Goal: Information Seeking & Learning: Learn about a topic

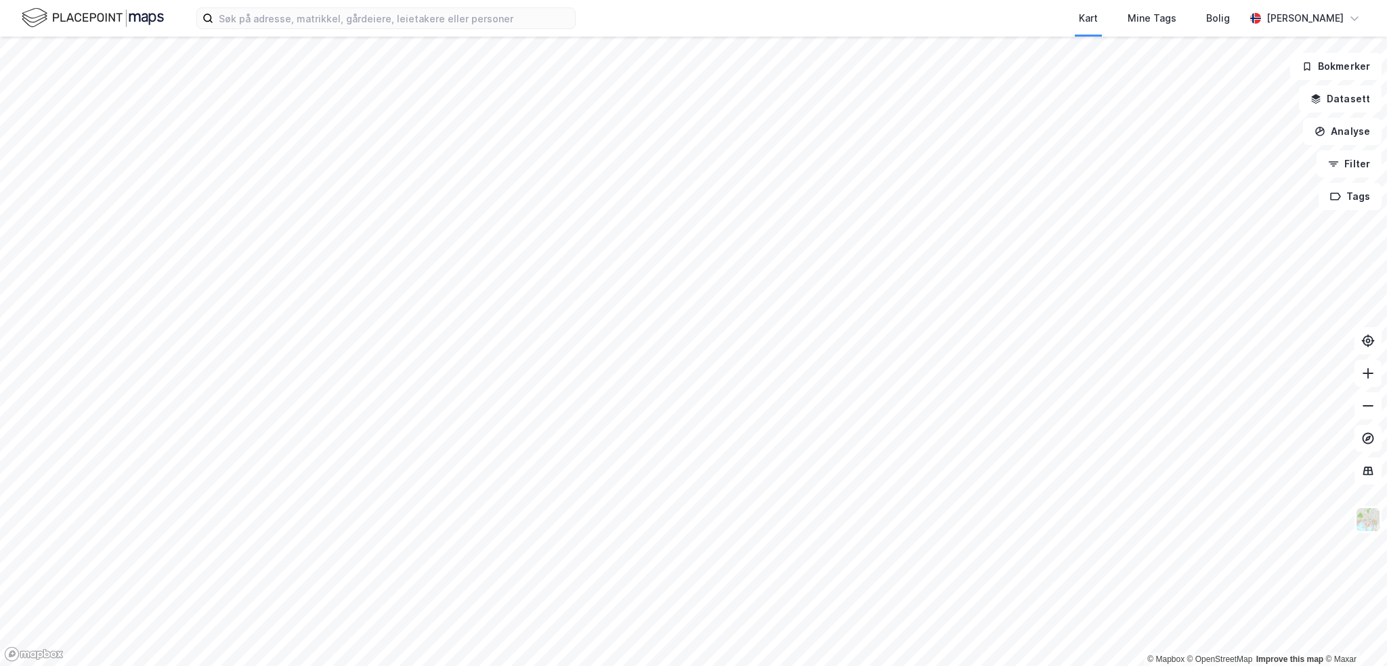
click at [330, 31] on div "Kart Mine Tags Bolig [PERSON_NAME]" at bounding box center [693, 18] width 1387 height 37
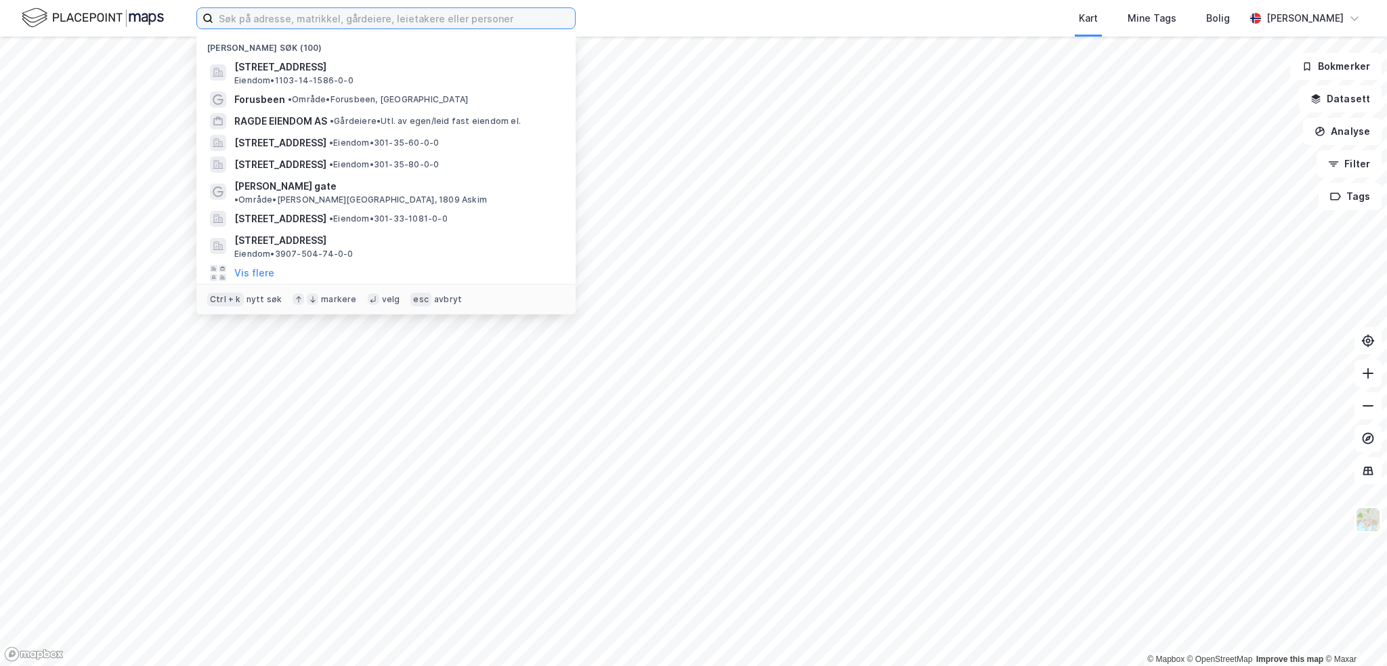
click at [330, 25] on input at bounding box center [394, 18] width 362 height 20
paste input "Prestemoen 9, 3946 Porsgrunn"
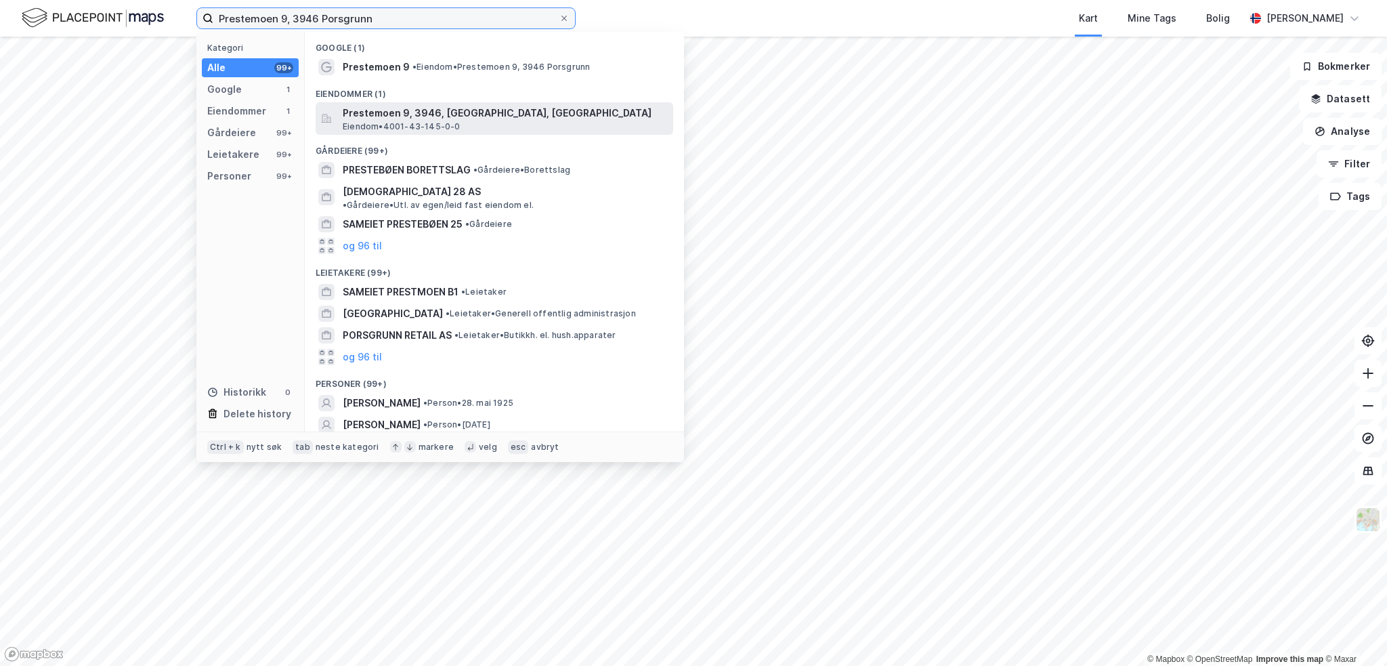
type input "Prestemoen 9, 3946 Porsgrunn"
click at [391, 116] on span "Prestemoen 9, 3946, [GEOGRAPHIC_DATA], [GEOGRAPHIC_DATA]" at bounding box center [505, 113] width 325 height 16
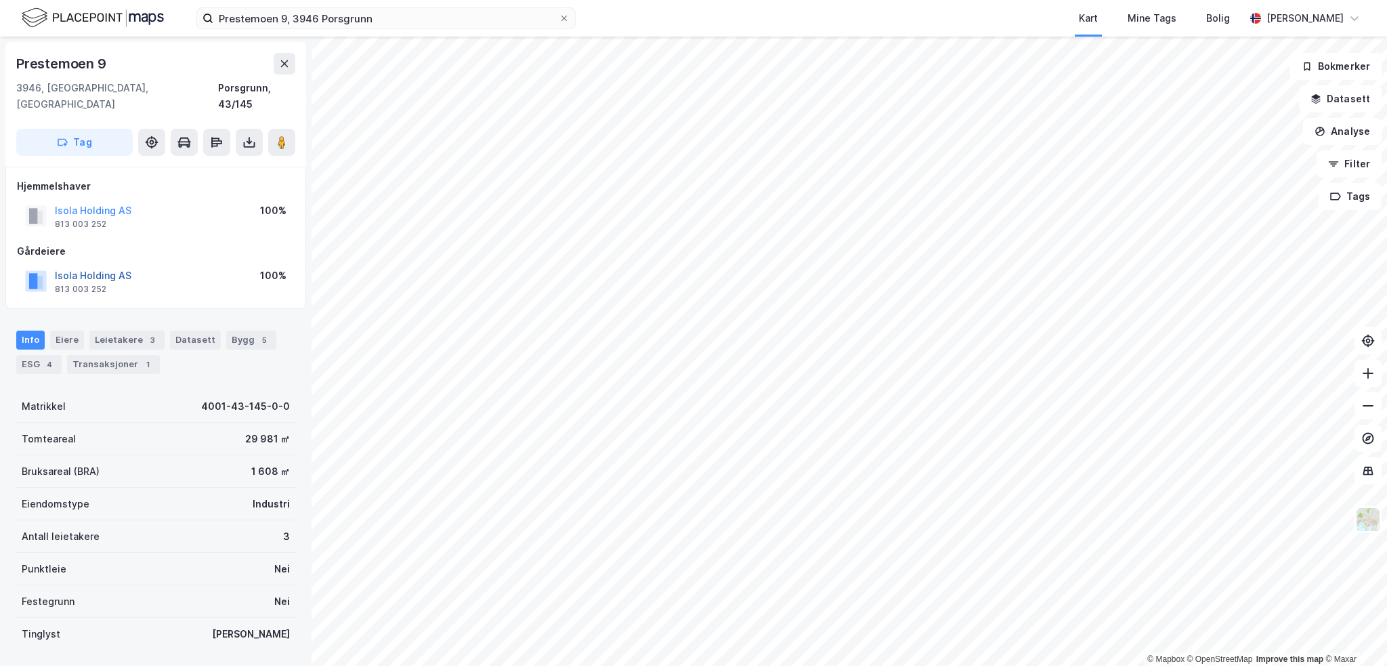
click at [0, 0] on button "Isola Holding AS" at bounding box center [0, 0] width 0 height 0
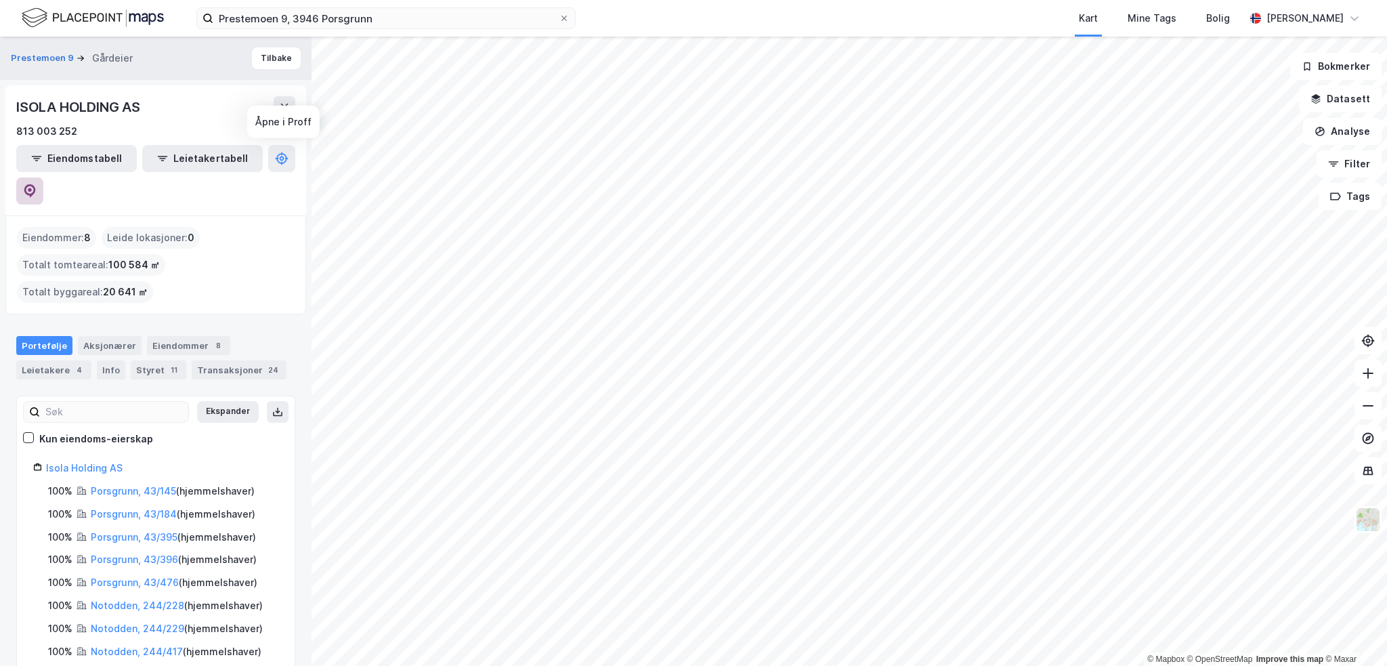
click at [43, 177] on button at bounding box center [29, 190] width 27 height 27
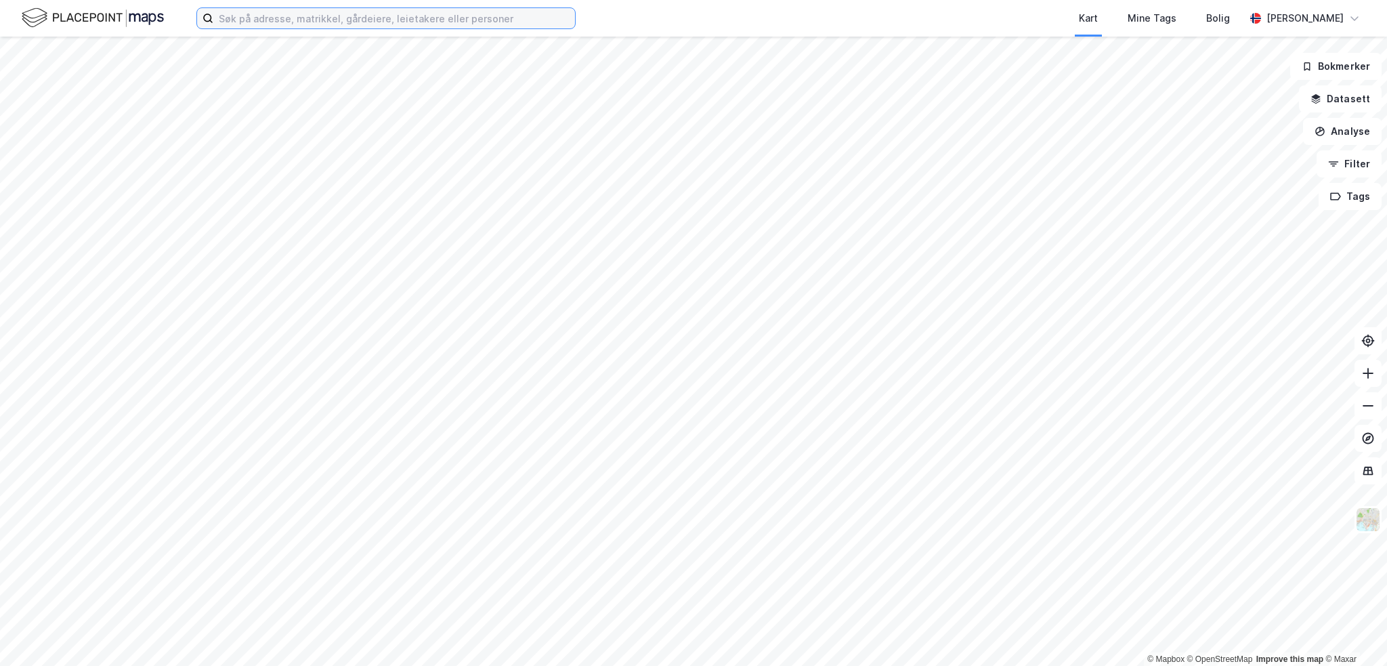
click at [263, 17] on input at bounding box center [394, 18] width 362 height 20
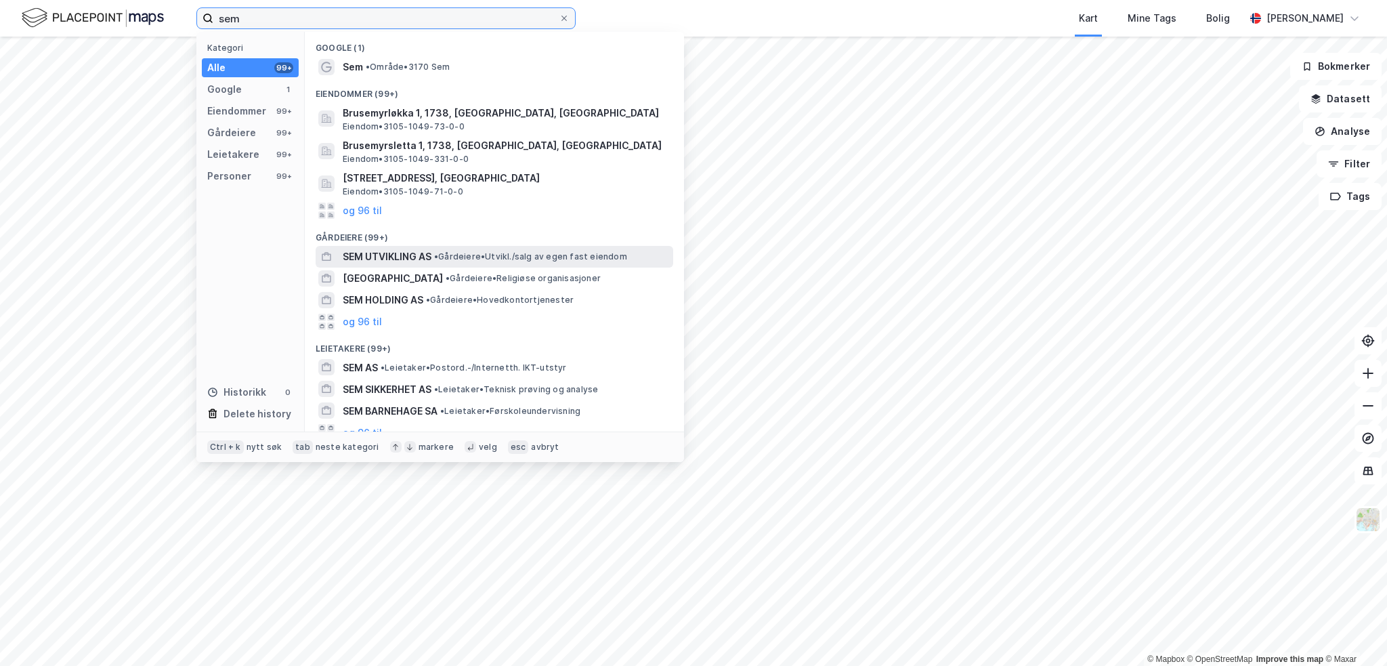
type input "sem"
click at [407, 259] on span "SEM UTVIKLING AS" at bounding box center [387, 257] width 89 height 16
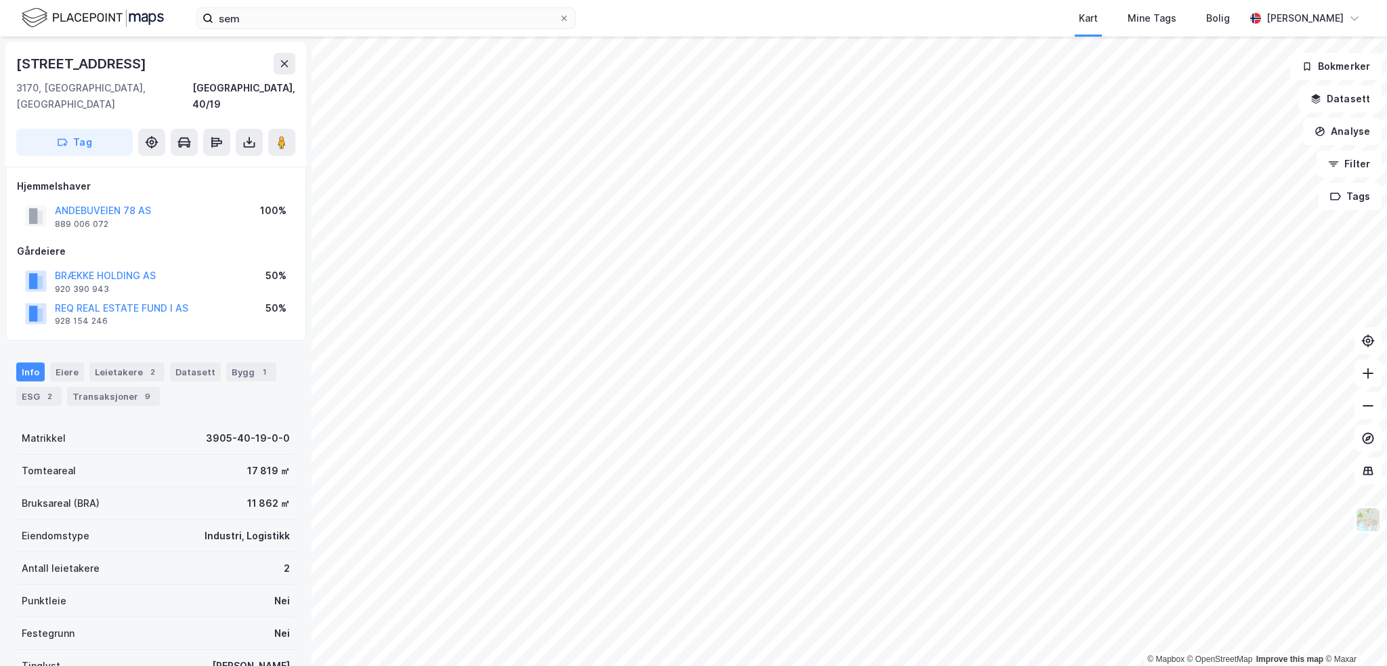
click at [122, 369] on div "Info Eiere Leietakere 2 Datasett Bygg 1 ESG 2 Transaksjoner 9" at bounding box center [155, 383] width 279 height 43
click at [122, 387] on div "Transaksjoner 9" at bounding box center [113, 396] width 93 height 19
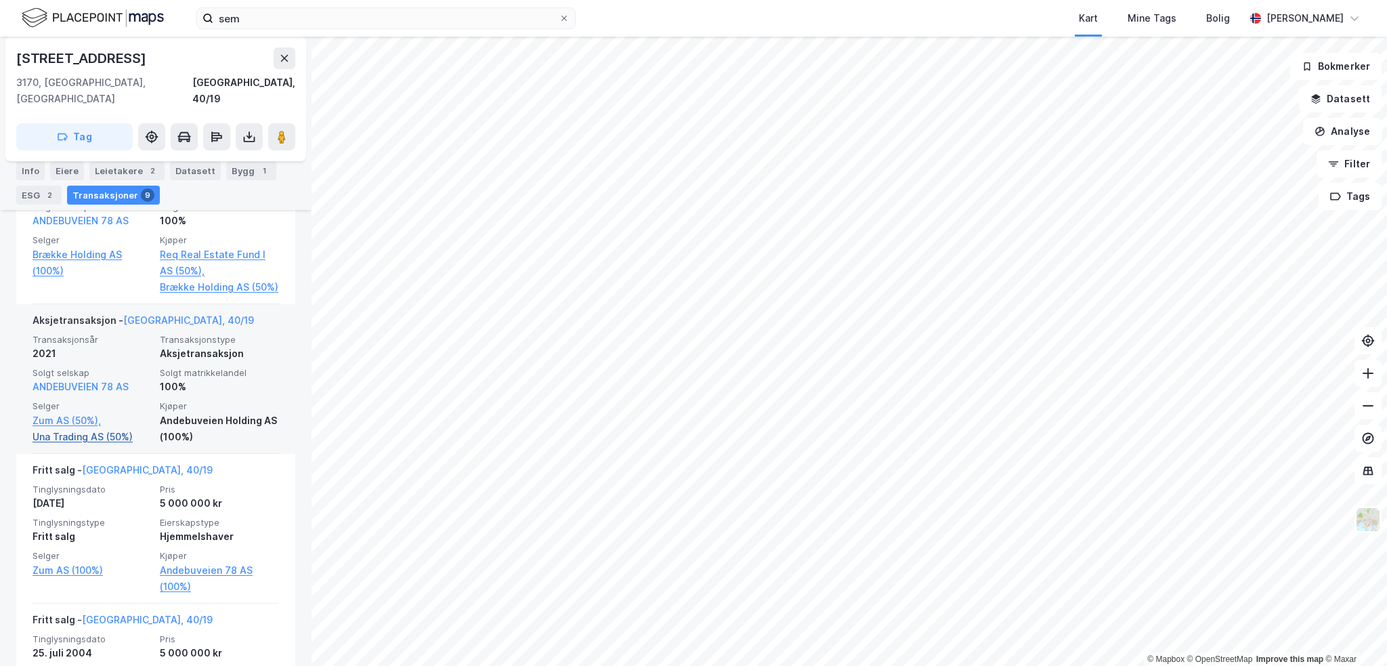
scroll to position [542, 0]
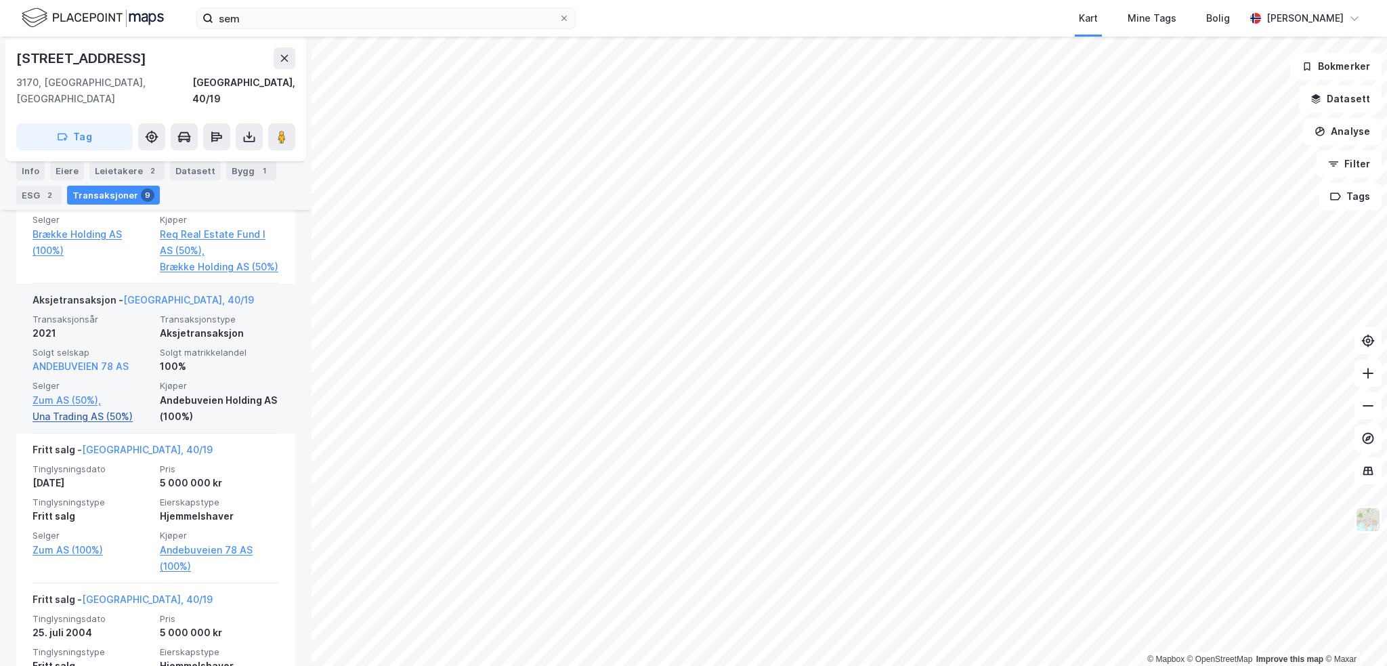
click at [91, 414] on link "Una Trading AS (50%)" at bounding box center [92, 416] width 119 height 16
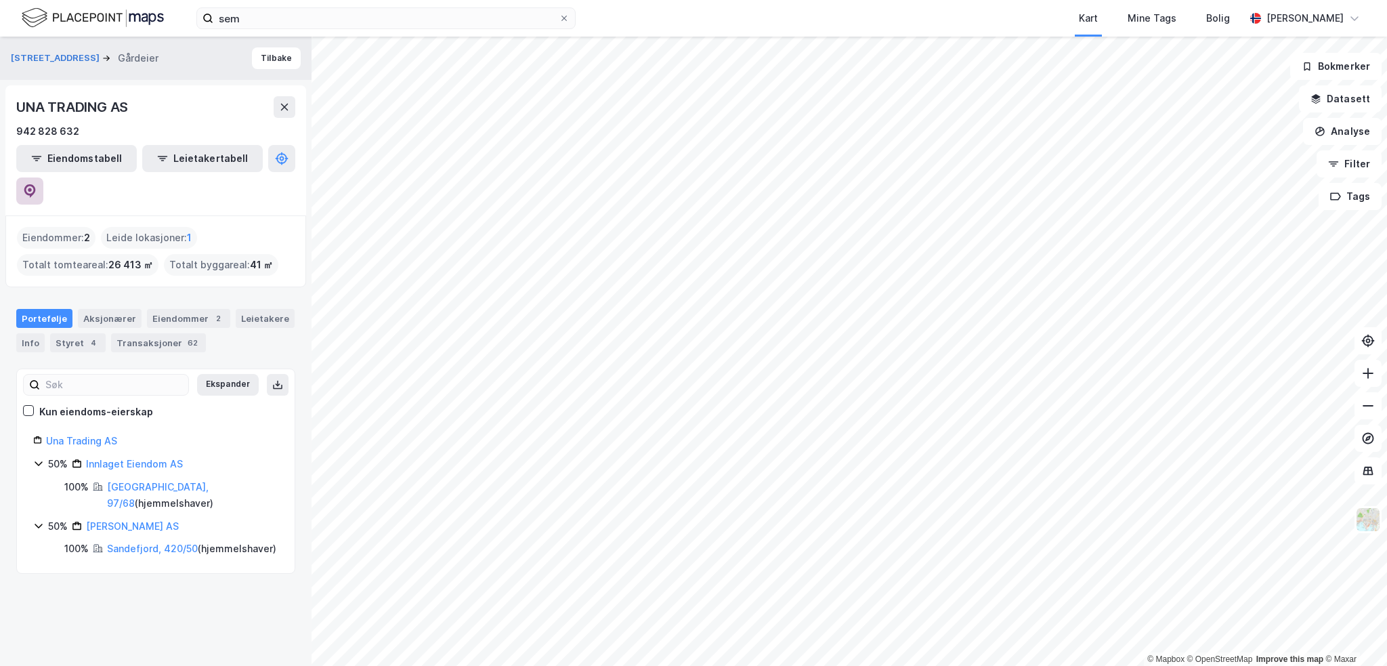
click at [37, 184] on icon at bounding box center [30, 191] width 14 height 14
click at [58, 104] on div "UNA TRADING AS" at bounding box center [73, 107] width 114 height 22
click at [59, 104] on div "UNA TRADING AS" at bounding box center [73, 107] width 114 height 22
copy div "UNA TRADING AS"
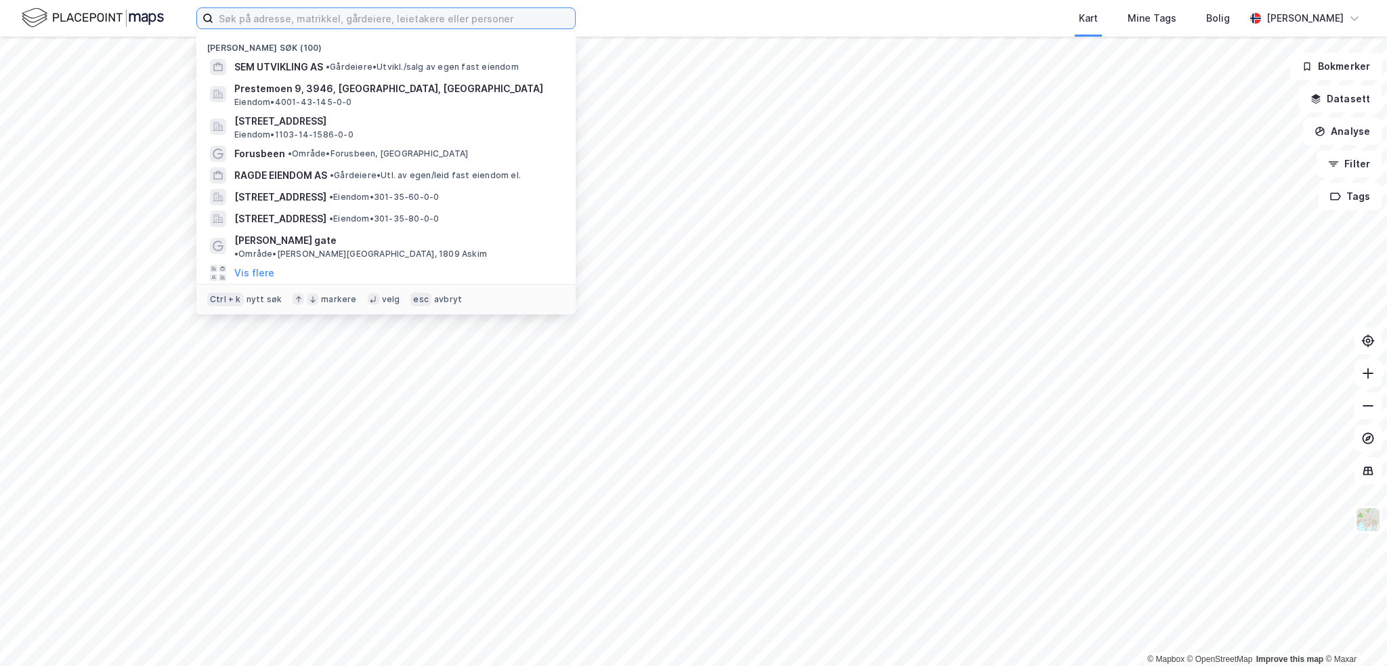
click at [379, 13] on input at bounding box center [394, 18] width 362 height 20
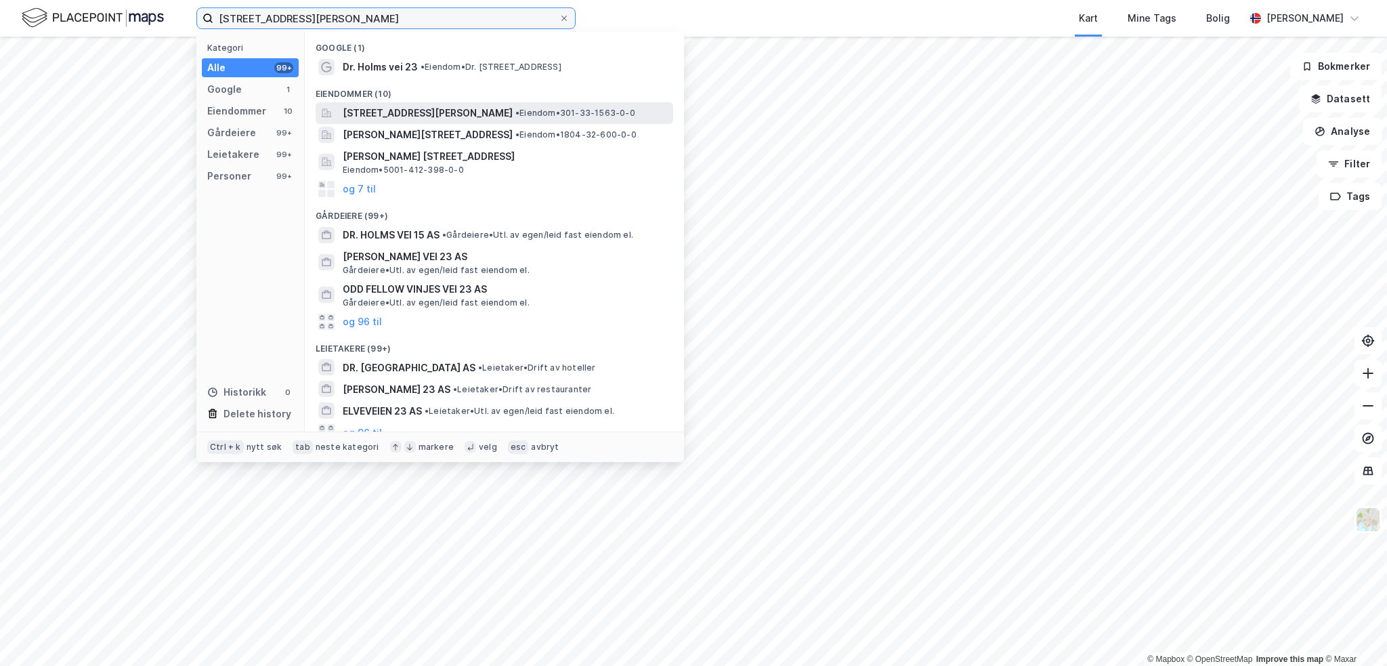
type input "[STREET_ADDRESS][PERSON_NAME]"
click at [439, 122] on div "[STREET_ADDRESS][PERSON_NAME] • Eiendom • 301-33-1563-0-0" at bounding box center [495, 113] width 358 height 22
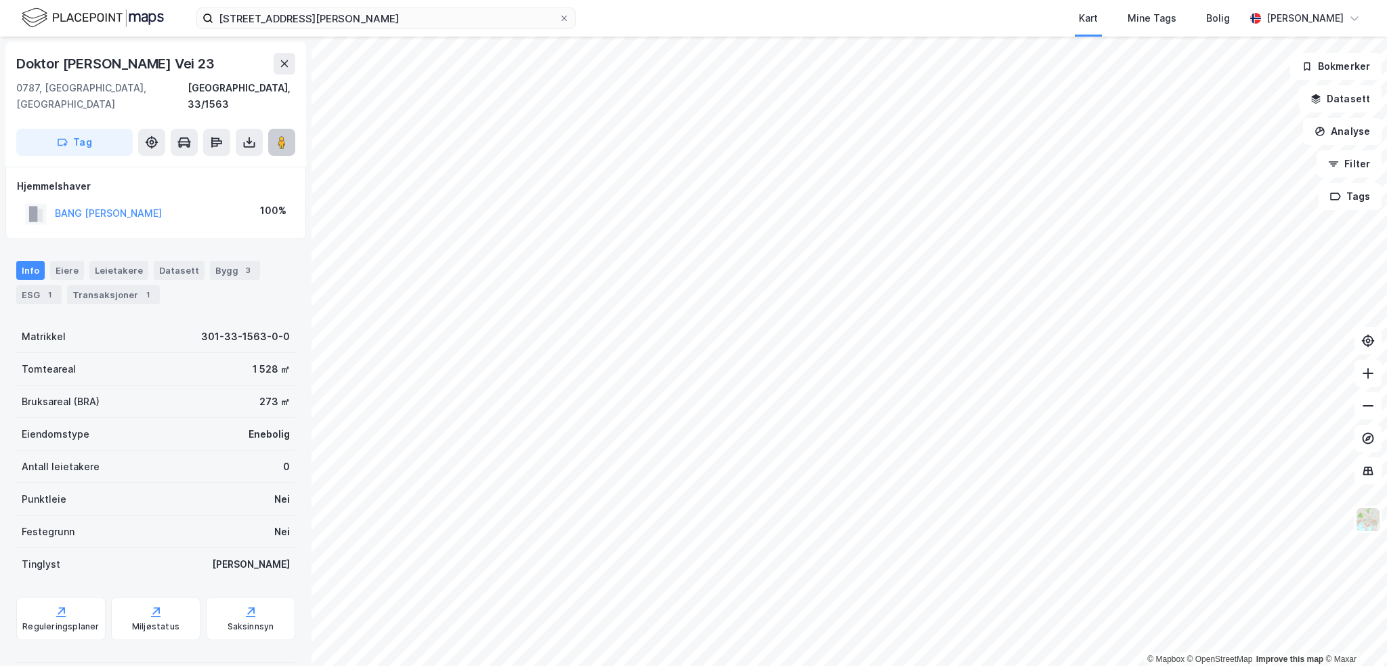
click at [279, 135] on image at bounding box center [282, 142] width 8 height 14
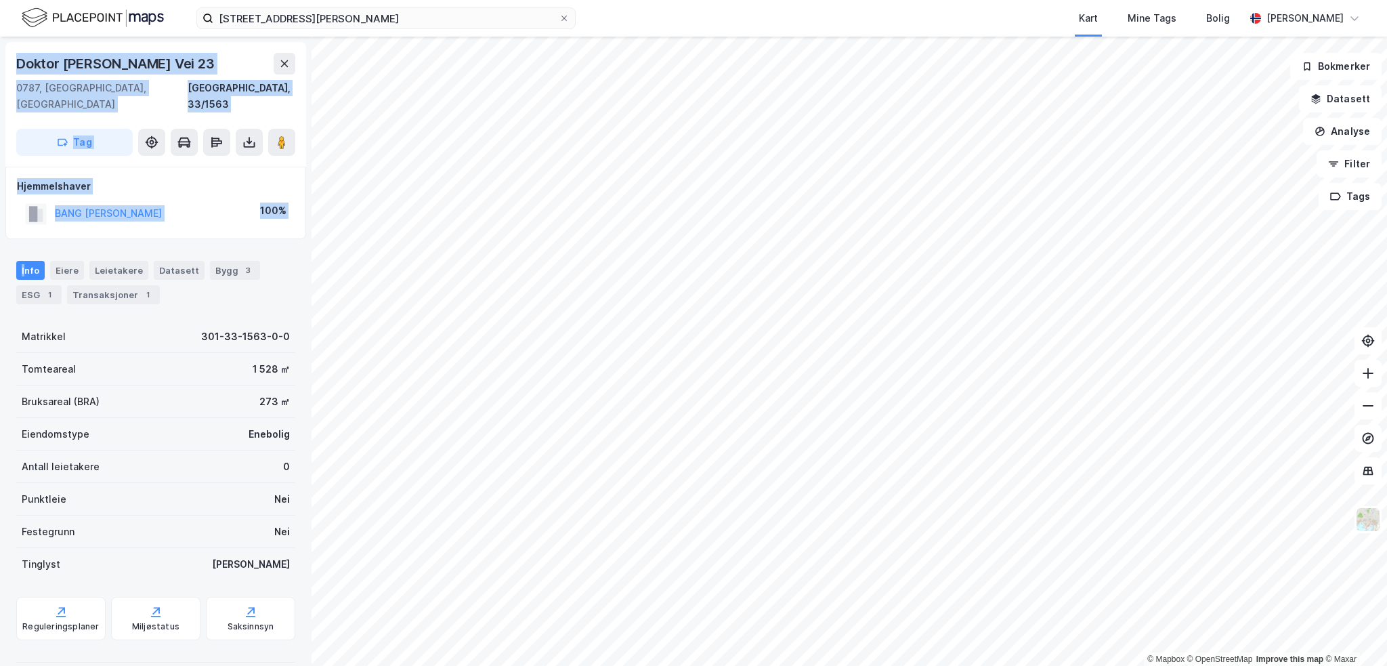
drag, startPoint x: -35, startPoint y: 271, endPoint x: -371, endPoint y: 300, distance: 337.1
click at [0, 300] on html "dr [PERSON_NAME] vei 23 Kart Mine Tags Bolig [PERSON_NAME] © Mapbox © OpenStree…" at bounding box center [693, 333] width 1387 height 666
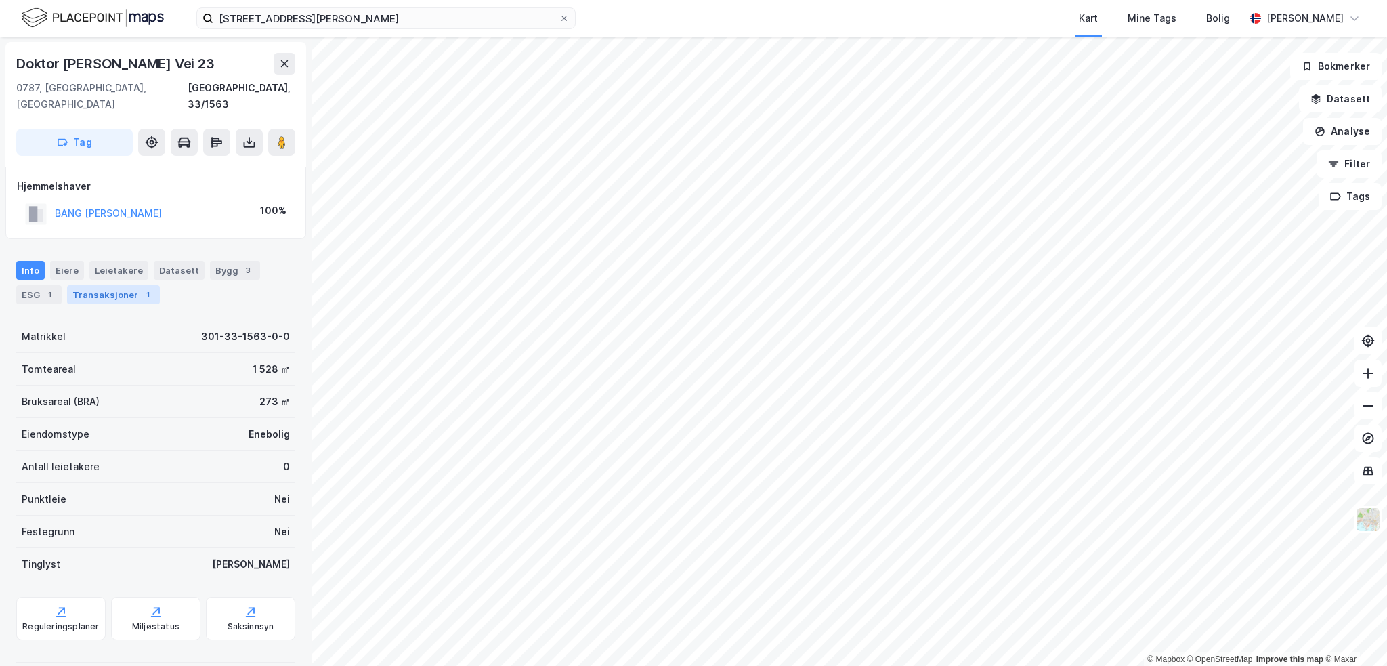
click at [131, 285] on div "Transaksjoner 1" at bounding box center [113, 294] width 93 height 19
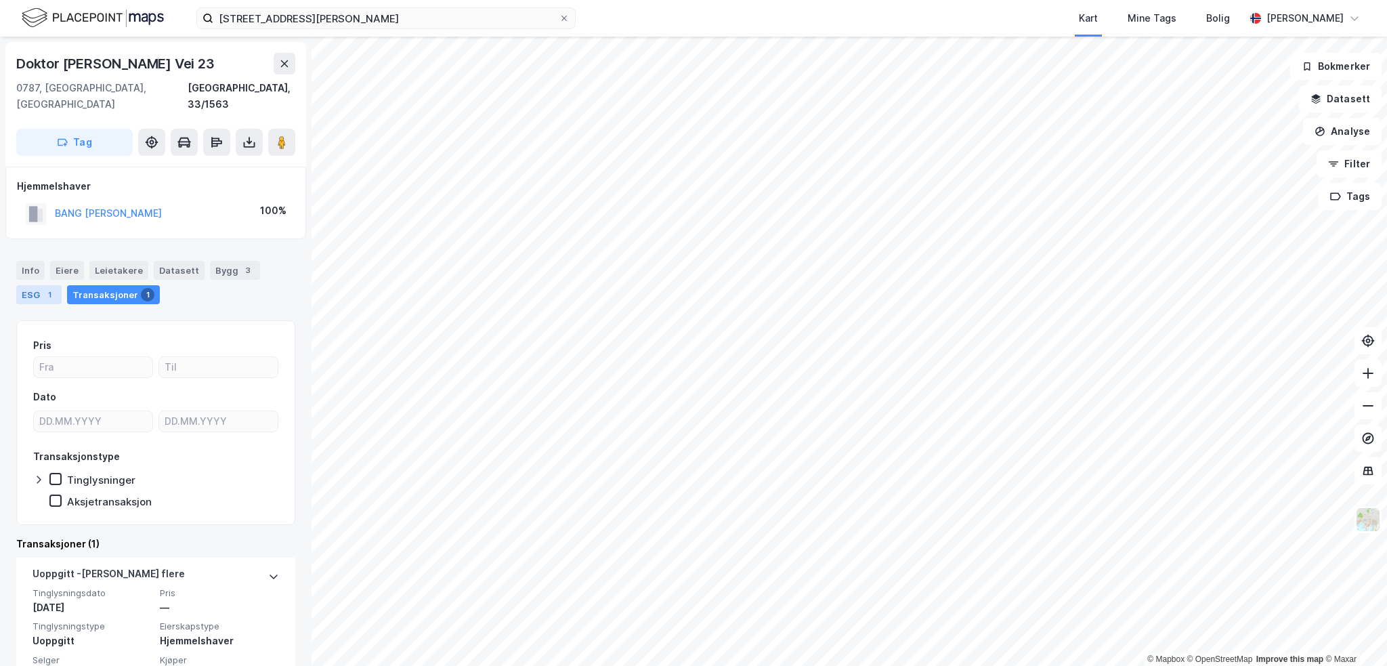
click at [37, 285] on div "ESG 1" at bounding box center [38, 294] width 45 height 19
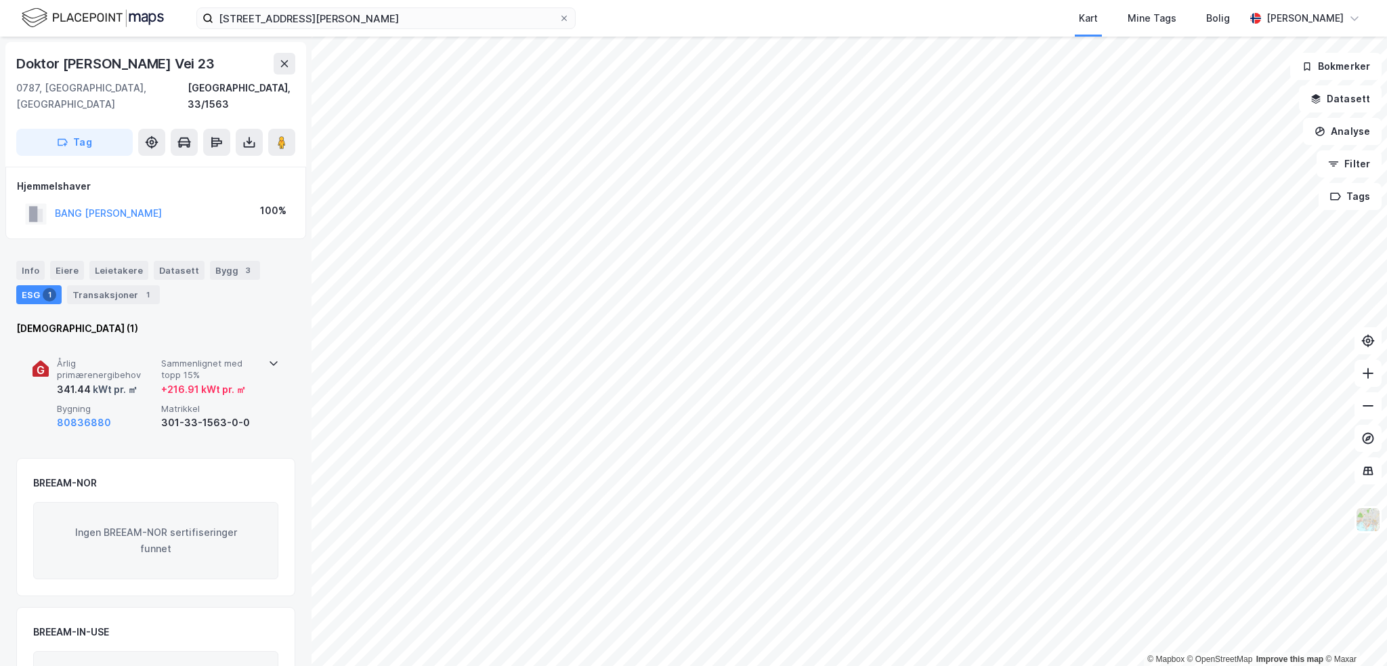
click at [134, 414] on div "80836880" at bounding box center [106, 422] width 99 height 16
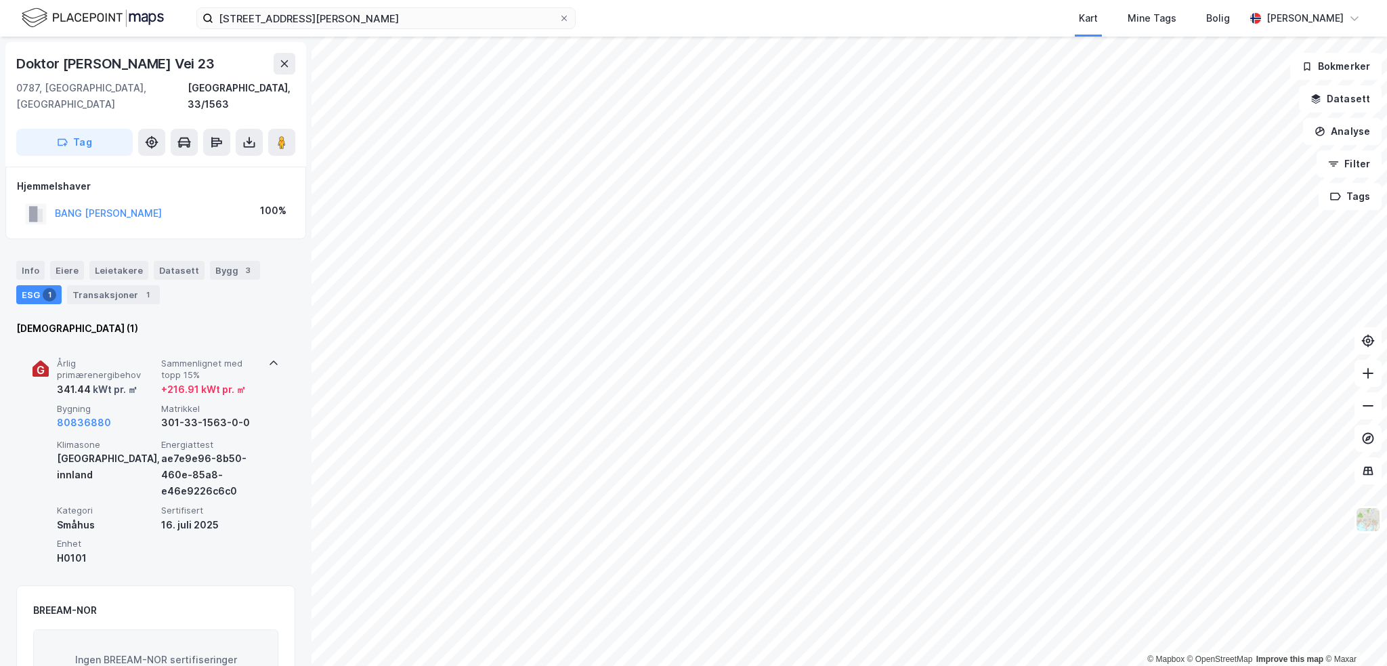
click at [135, 414] on div "80836880" at bounding box center [106, 422] width 99 height 16
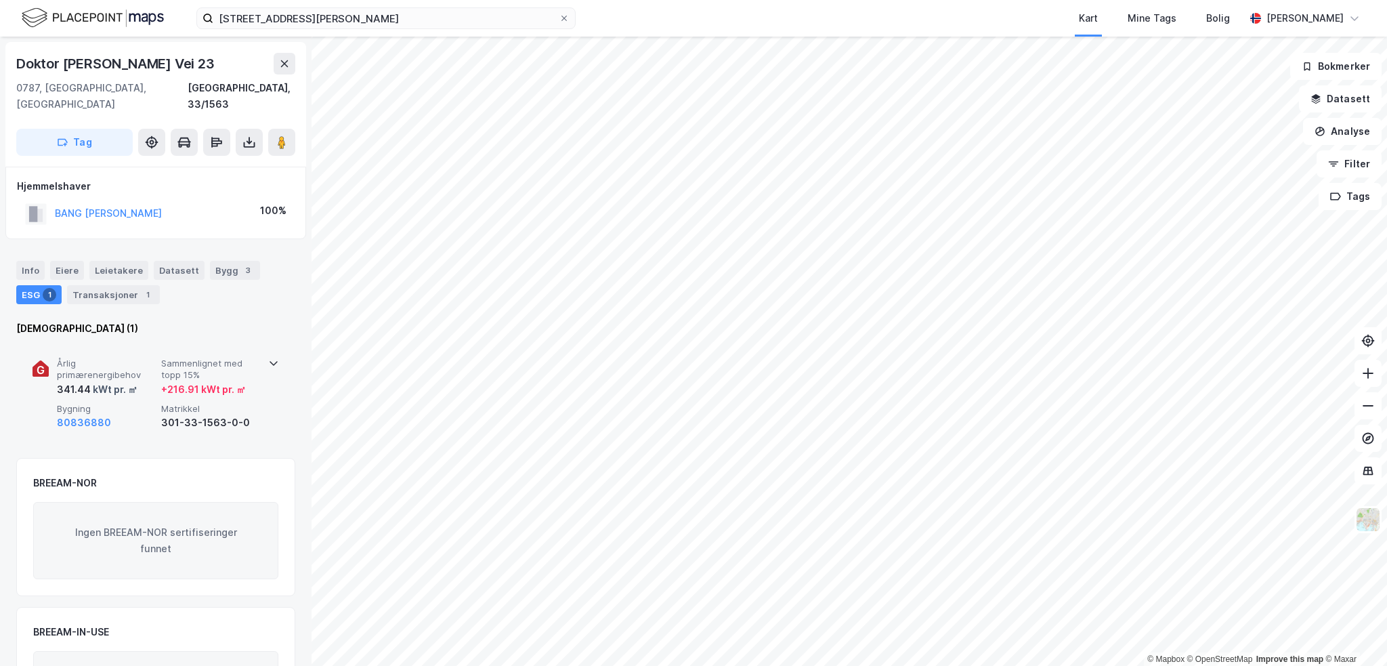
click at [135, 414] on div "80836880" at bounding box center [106, 422] width 99 height 16
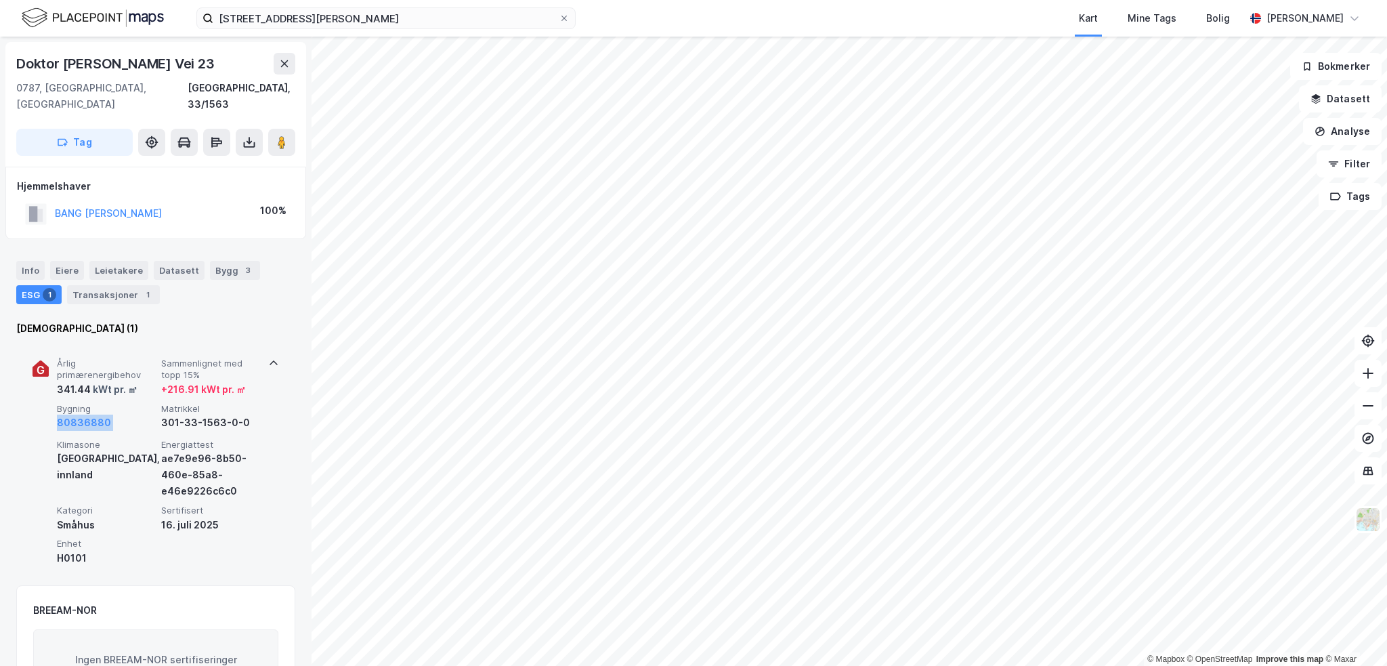
click at [135, 414] on div "80836880" at bounding box center [106, 422] width 99 height 16
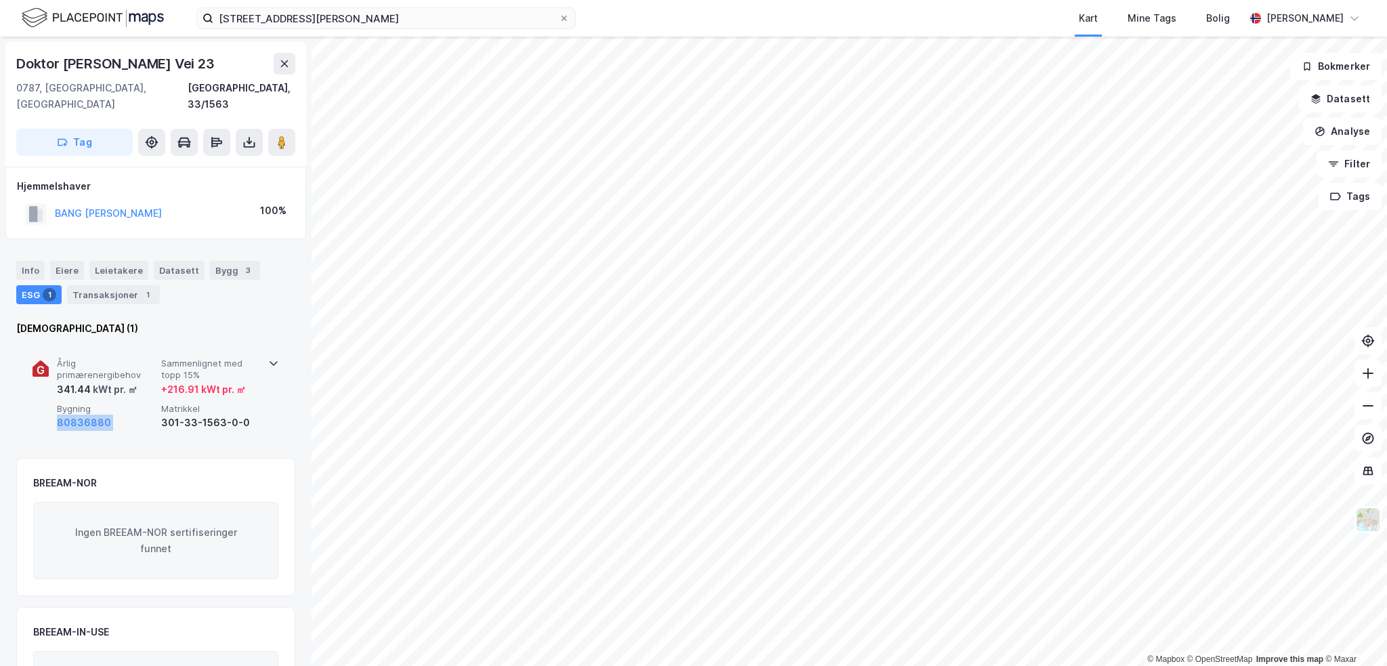
scroll to position [1, 0]
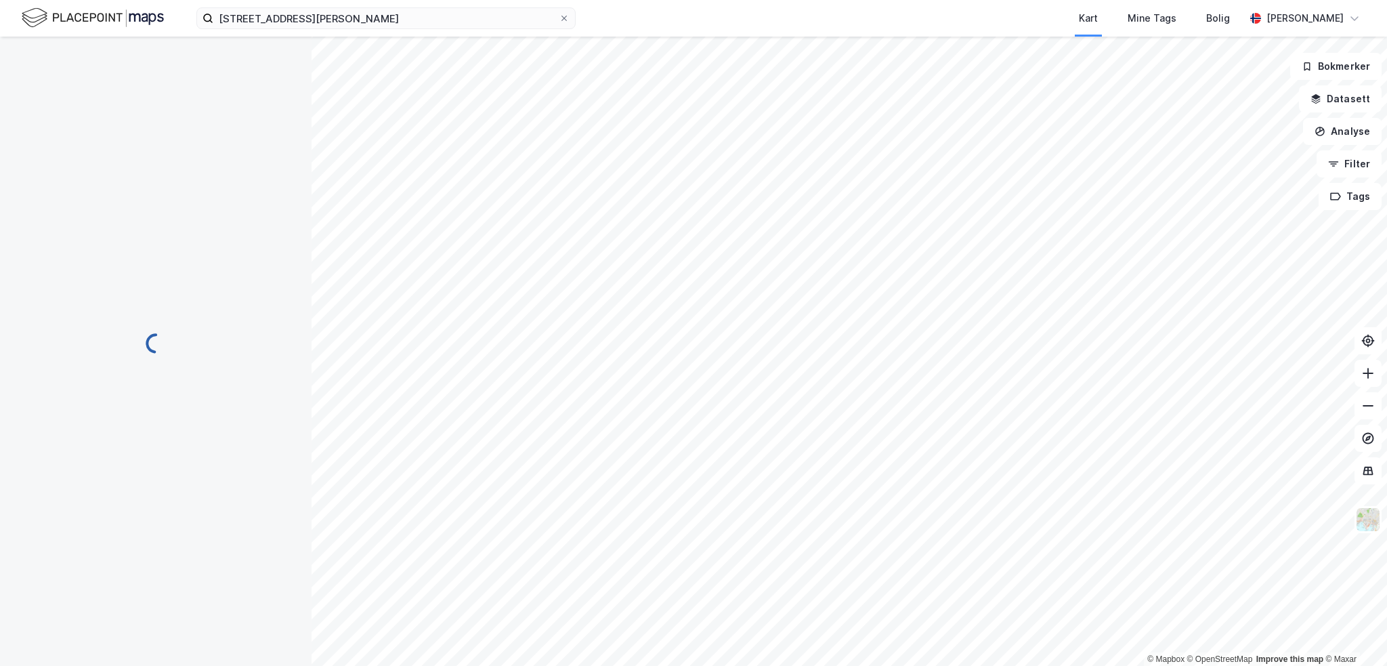
scroll to position [1, 0]
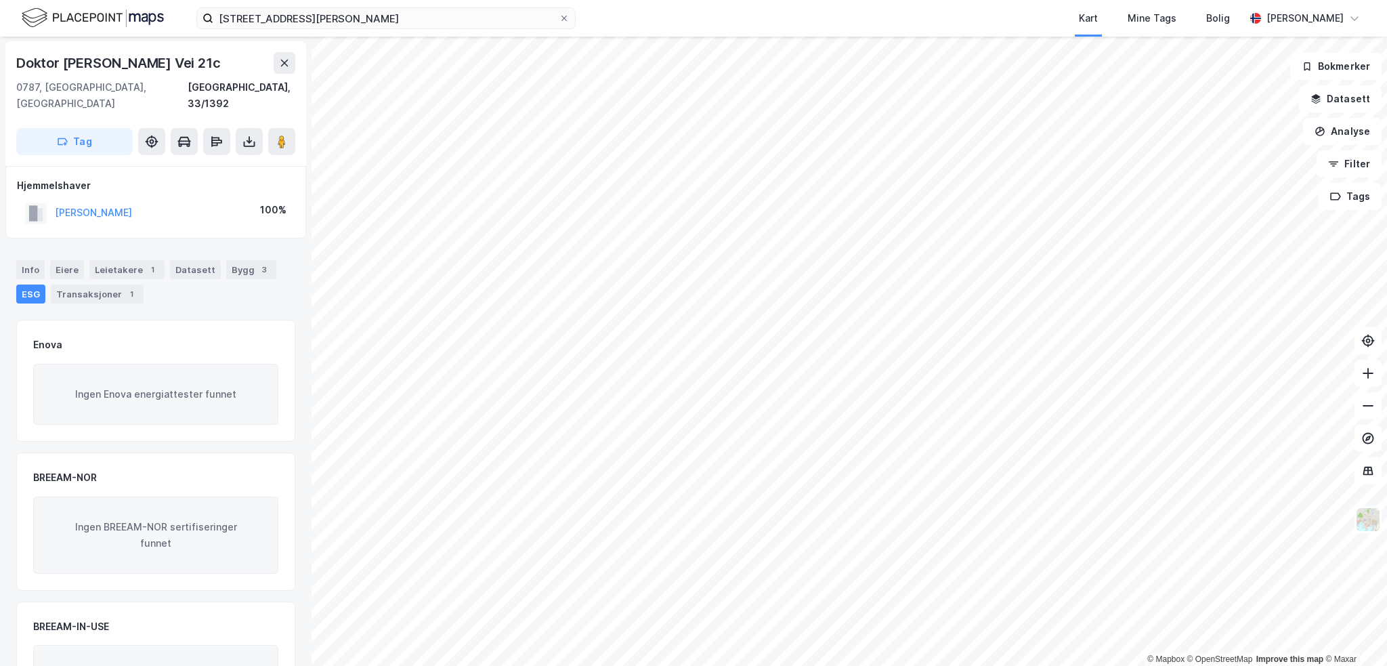
scroll to position [1, 0]
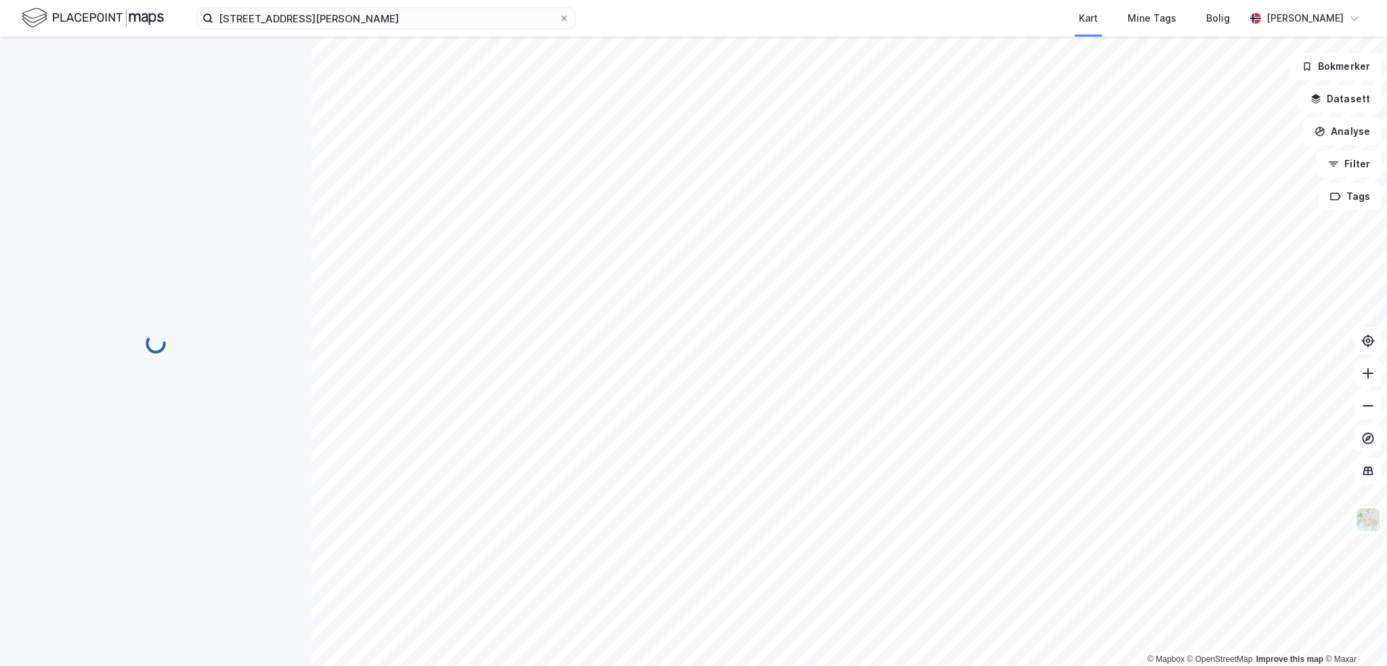
scroll to position [1, 0]
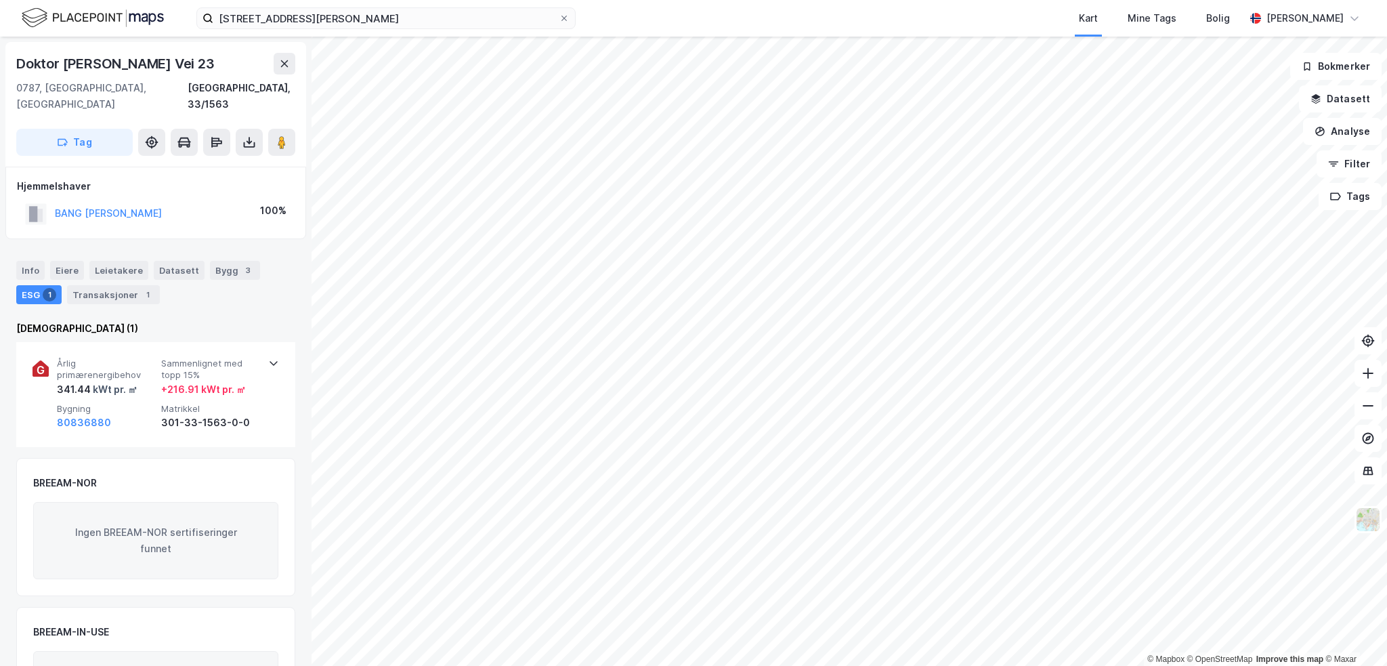
scroll to position [1, 0]
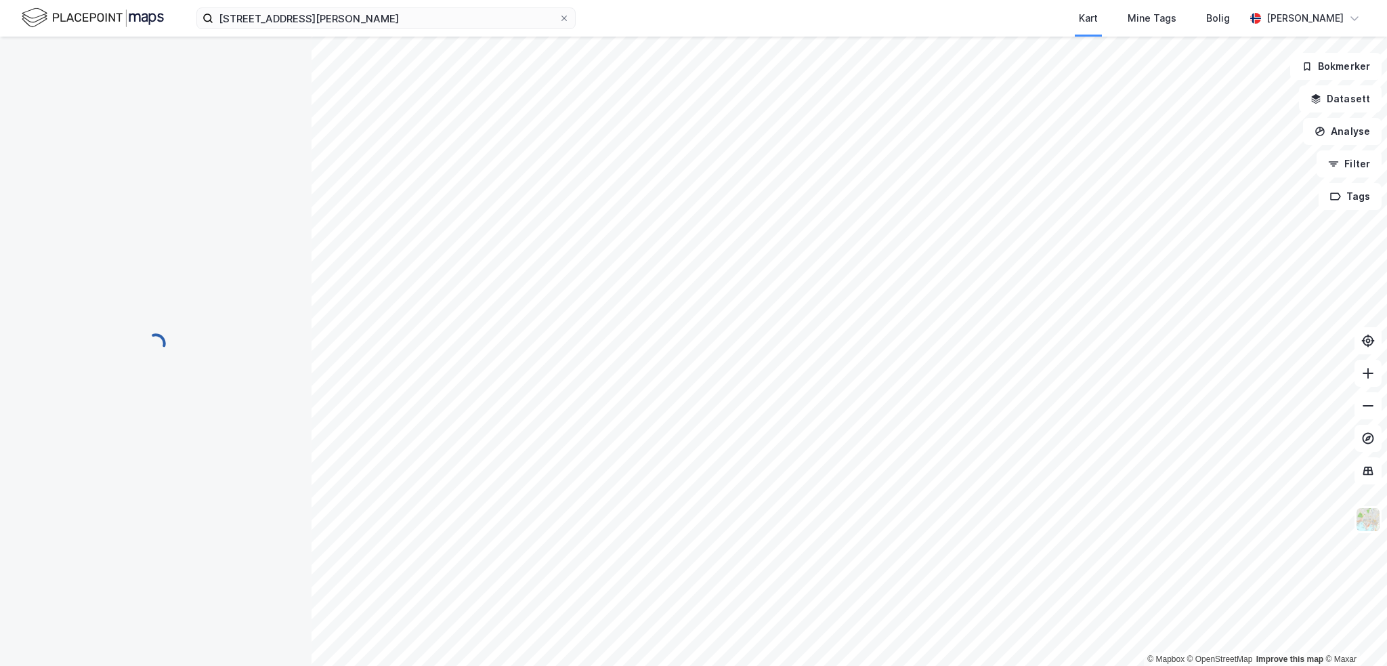
scroll to position [1, 0]
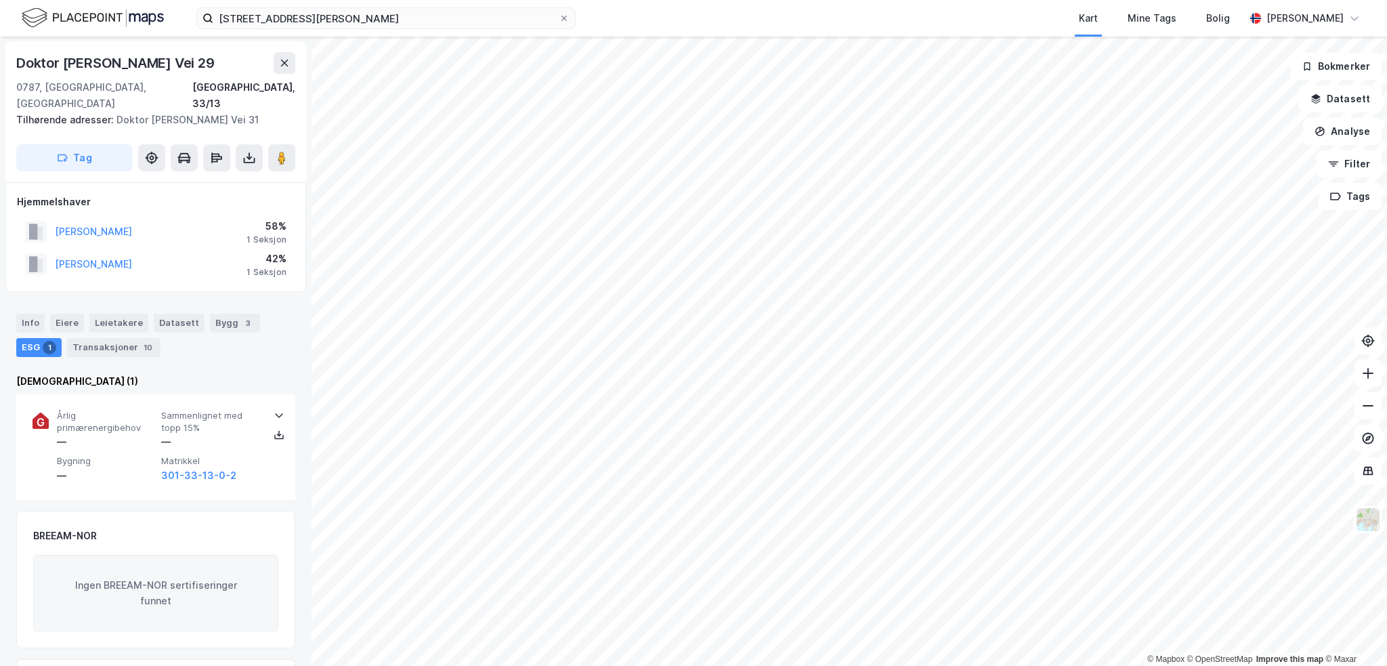
scroll to position [1, 0]
